Goal: Task Accomplishment & Management: Manage account settings

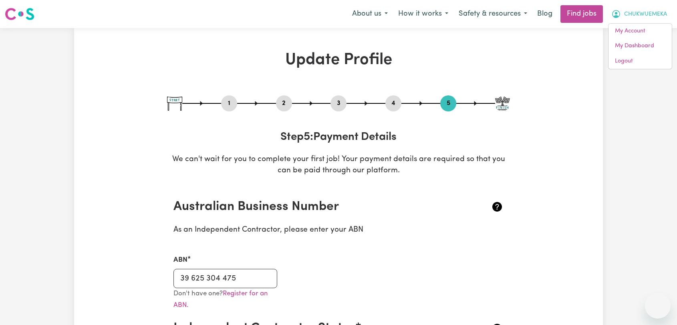
select select "I am providing services privately on my own"
click at [626, 62] on link "Logout" at bounding box center [639, 61] width 63 height 15
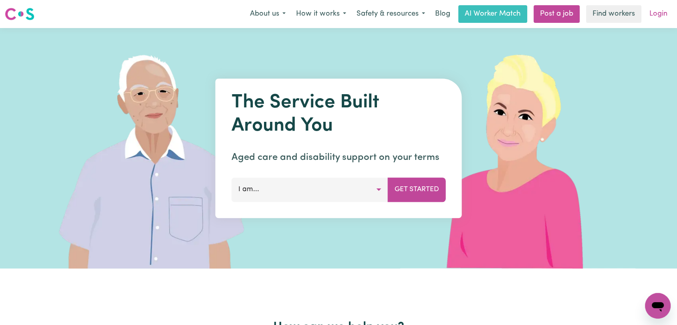
click at [652, 17] on link "Login" at bounding box center [659, 14] width 28 height 18
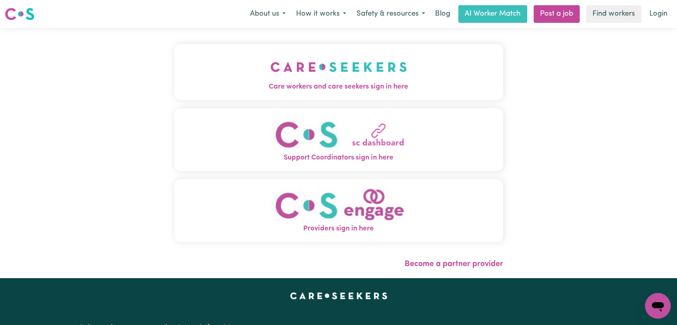
click at [240, 64] on button "Care workers and care seekers sign in here" at bounding box center [338, 72] width 329 height 56
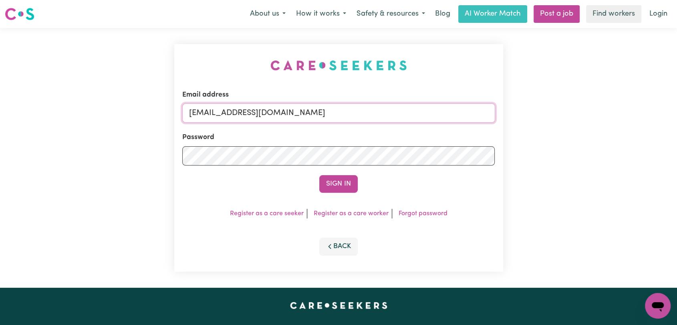
click at [351, 113] on input "[EMAIL_ADDRESS][DOMAIN_NAME]" at bounding box center [338, 112] width 313 height 19
drag, startPoint x: 230, startPoint y: 113, endPoint x: 358, endPoint y: 121, distance: 127.7
click at [358, 121] on input "Superuser~[EMAIL_ADDRESS][DOMAIN_NAME]" at bounding box center [338, 112] width 313 height 19
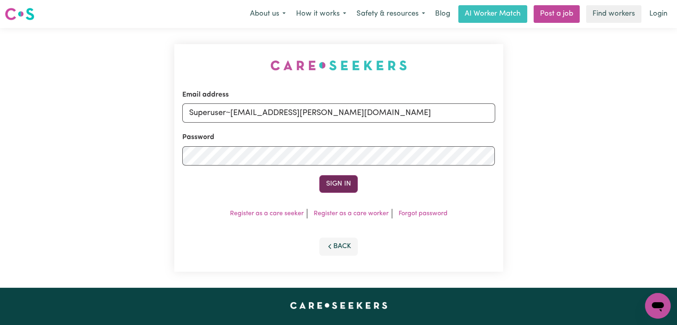
type input "Superuser~[EMAIL_ADDRESS][PERSON_NAME][DOMAIN_NAME]"
click at [336, 181] on button "Sign In" at bounding box center [338, 184] width 38 height 18
